Goal: Task Accomplishment & Management: Complete application form

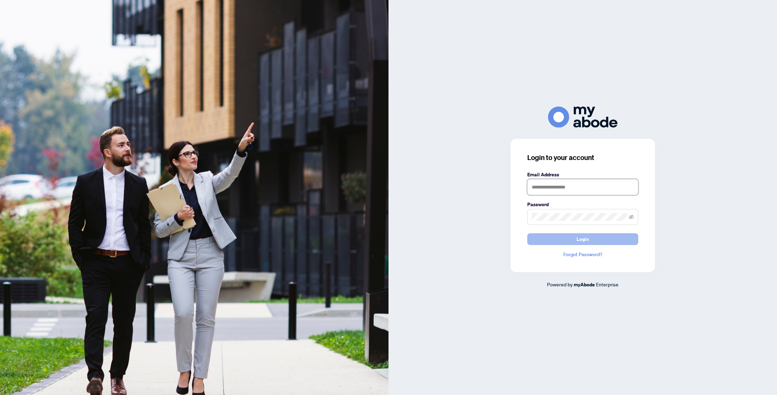
type input "**********"
click at [584, 236] on span "Login" at bounding box center [582, 238] width 12 height 11
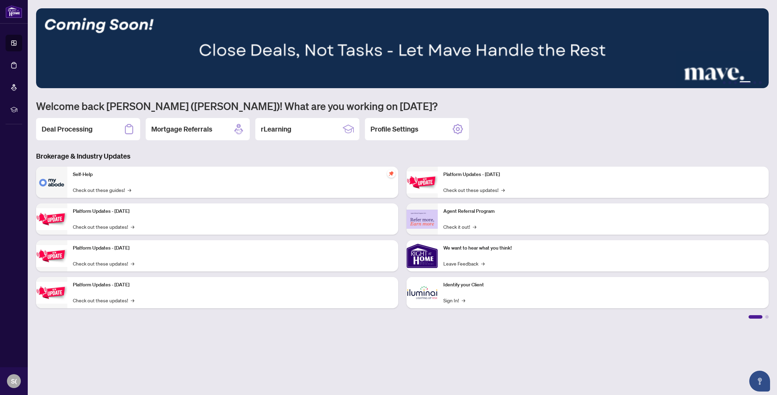
click at [63, 128] on h2 "Deal Processing" at bounding box center [67, 129] width 51 height 10
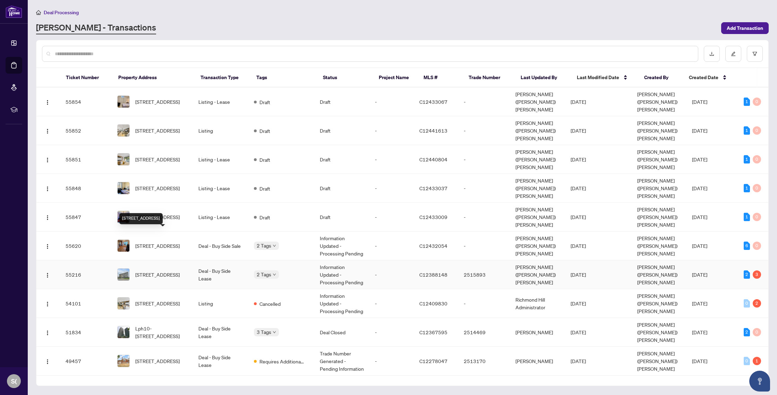
click at [171, 271] on span "[STREET_ADDRESS]" at bounding box center [157, 275] width 44 height 8
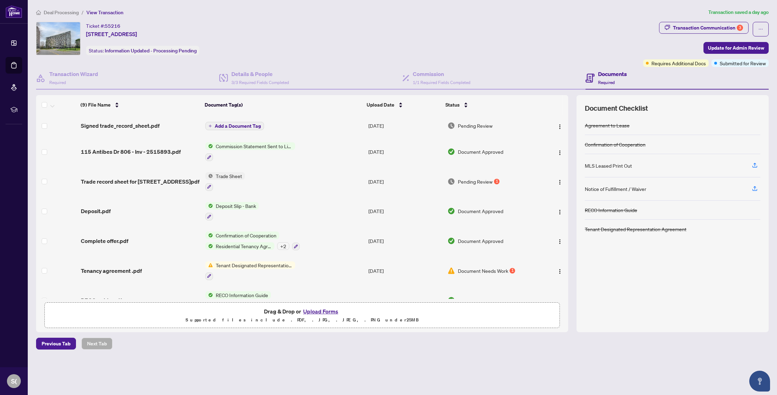
click at [324, 313] on button "Upload Forms" at bounding box center [320, 311] width 39 height 9
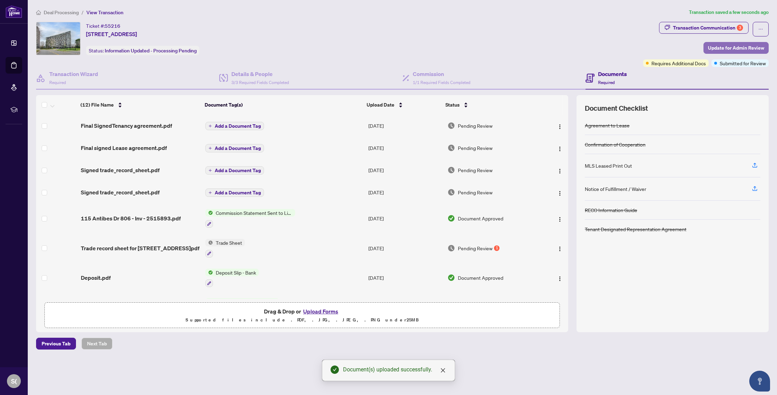
click at [733, 46] on span "Update for Admin Review" at bounding box center [736, 47] width 56 height 11
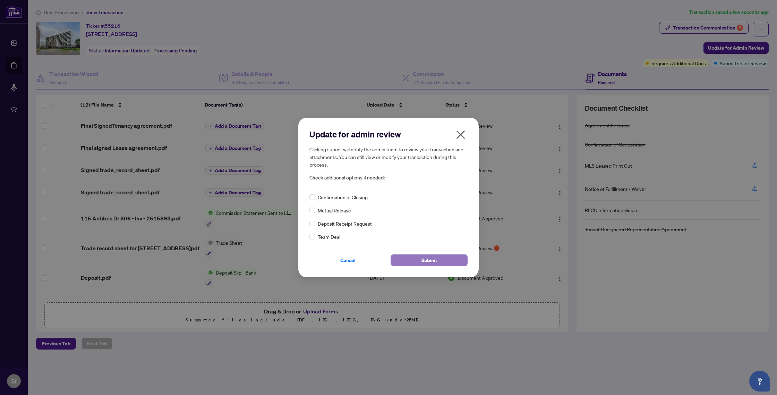
click at [430, 259] on span "Submit" at bounding box center [429, 260] width 16 height 11
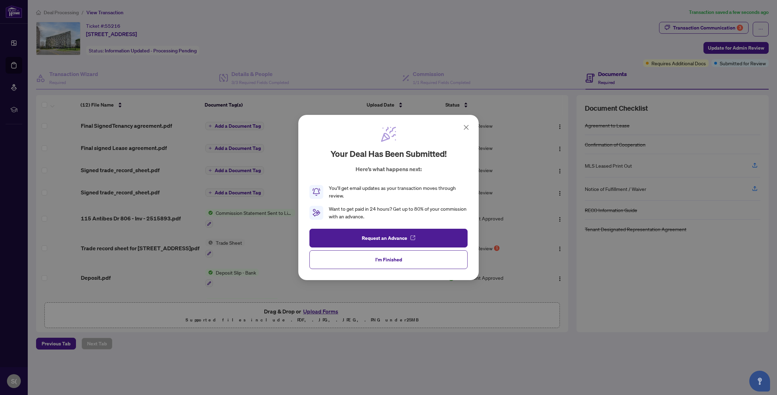
click at [379, 258] on span "I'm Finished" at bounding box center [388, 259] width 27 height 11
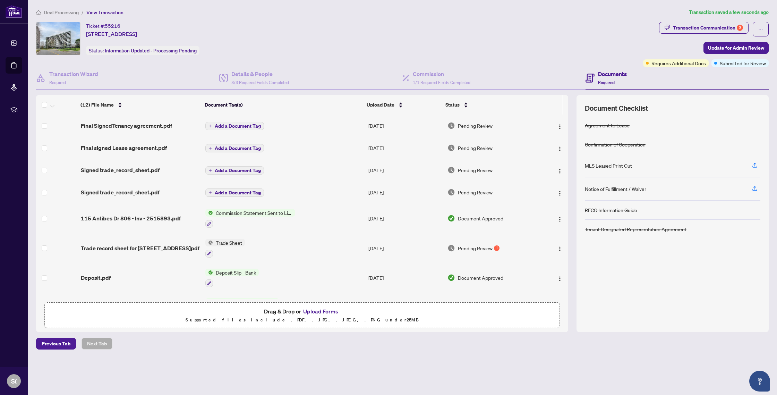
click at [322, 311] on button "Upload Forms" at bounding box center [320, 311] width 39 height 9
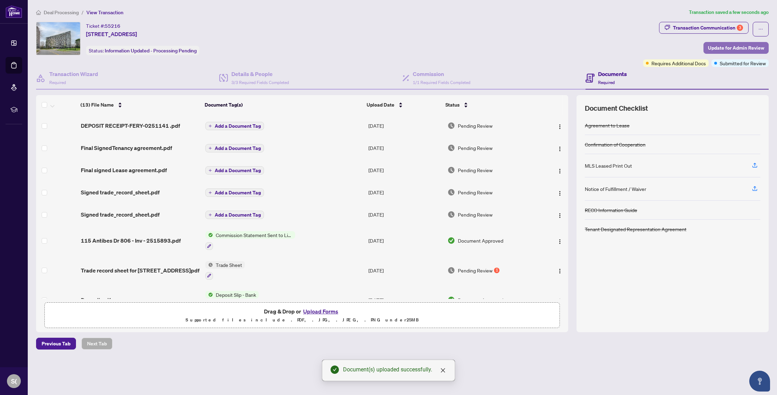
click at [734, 47] on span "Update for Admin Review" at bounding box center [736, 47] width 56 height 11
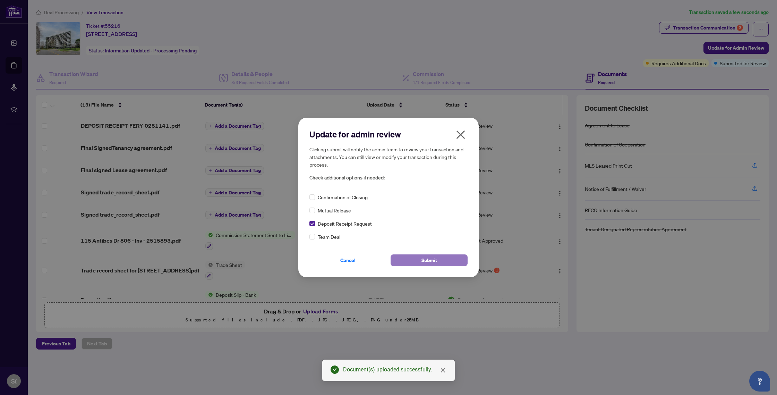
click at [434, 260] on span "Submit" at bounding box center [429, 260] width 16 height 11
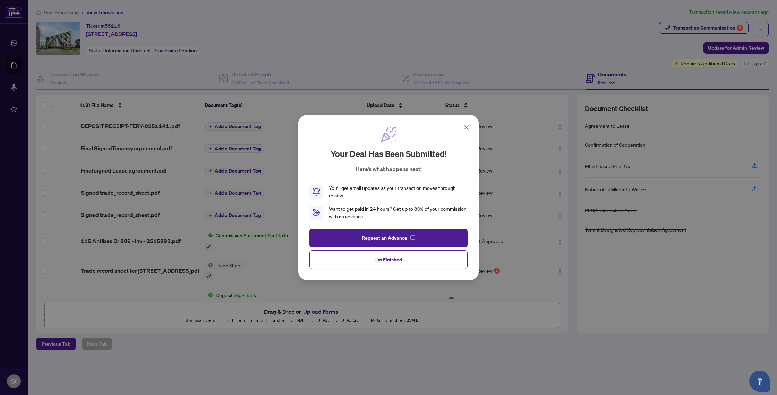
drag, startPoint x: 387, startPoint y: 259, endPoint x: 452, endPoint y: 202, distance: 86.2
click at [387, 259] on span "I'm Finished" at bounding box center [388, 259] width 27 height 11
